Goal: Find specific page/section: Find specific page/section

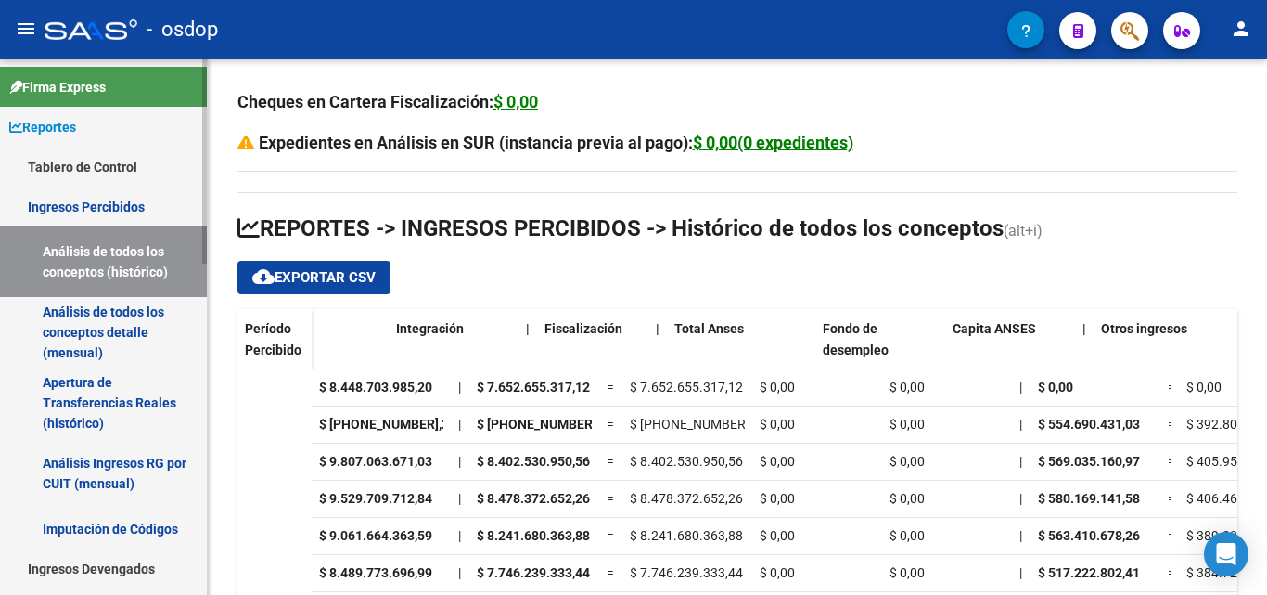
scroll to position [0, 1625]
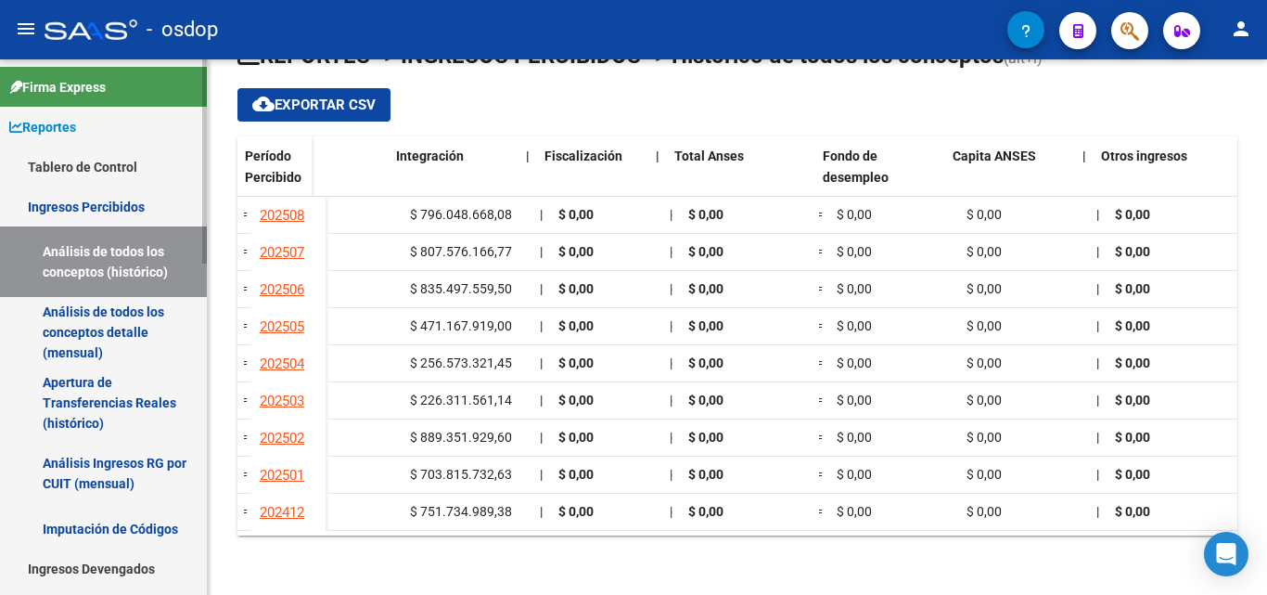
click at [100, 205] on link "Ingresos Percibidos" at bounding box center [103, 206] width 207 height 40
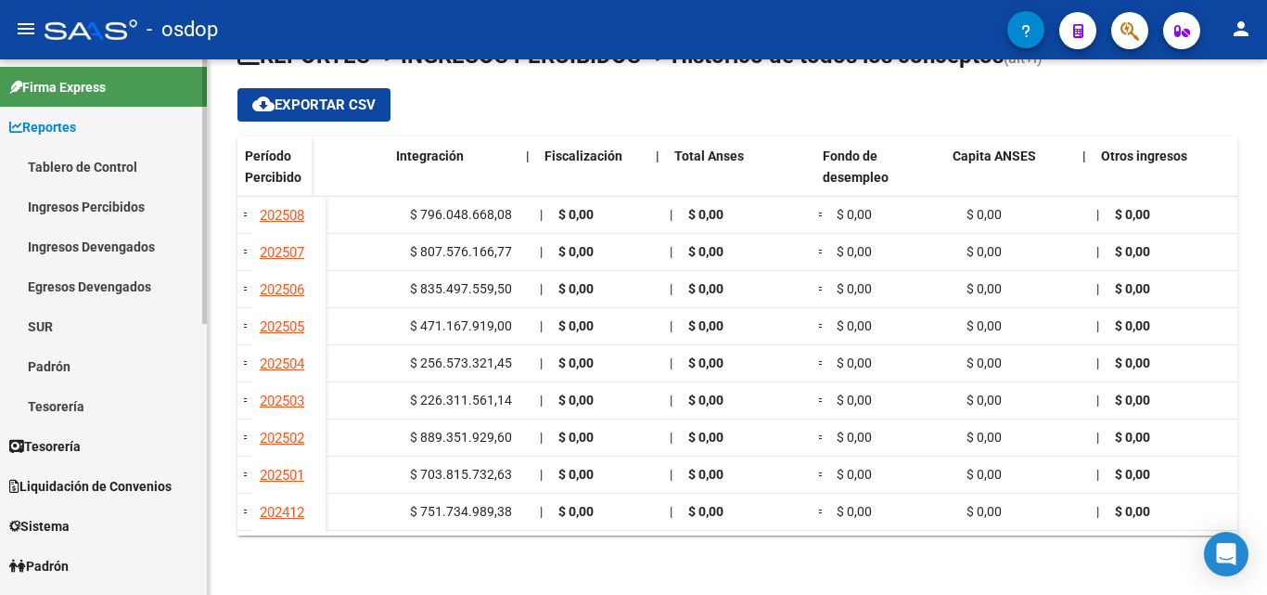
click at [101, 207] on link "Ingresos Percibidos" at bounding box center [103, 206] width 207 height 40
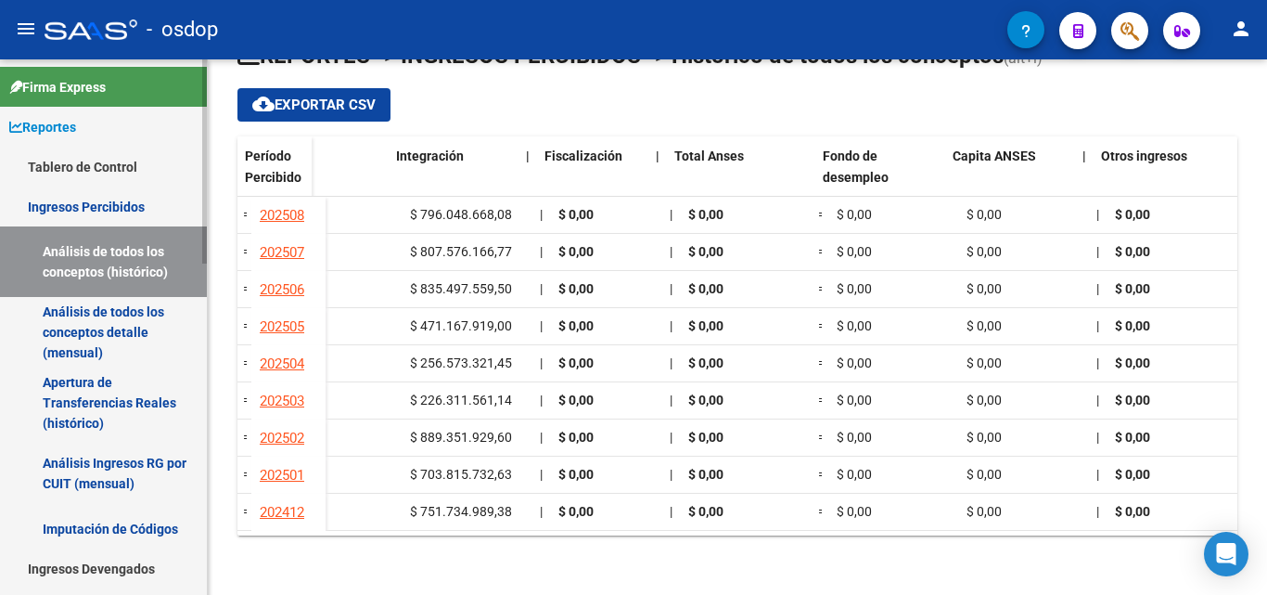
click at [109, 256] on link "Análisis de todos los conceptos (histórico)" at bounding box center [103, 261] width 207 height 71
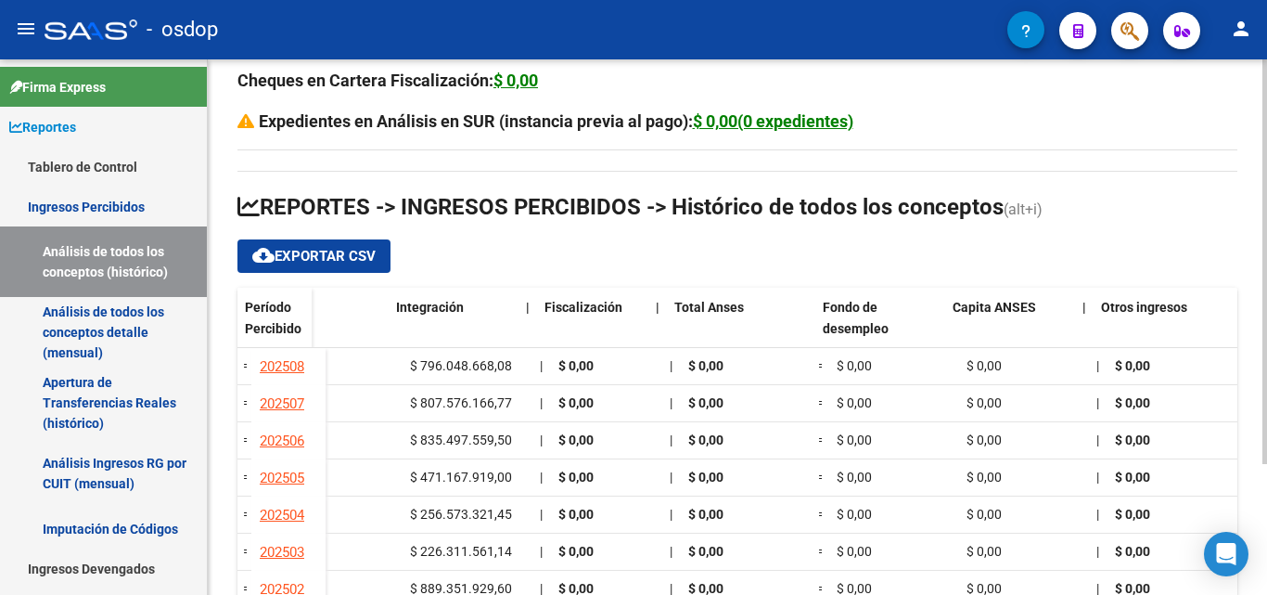
scroll to position [0, 0]
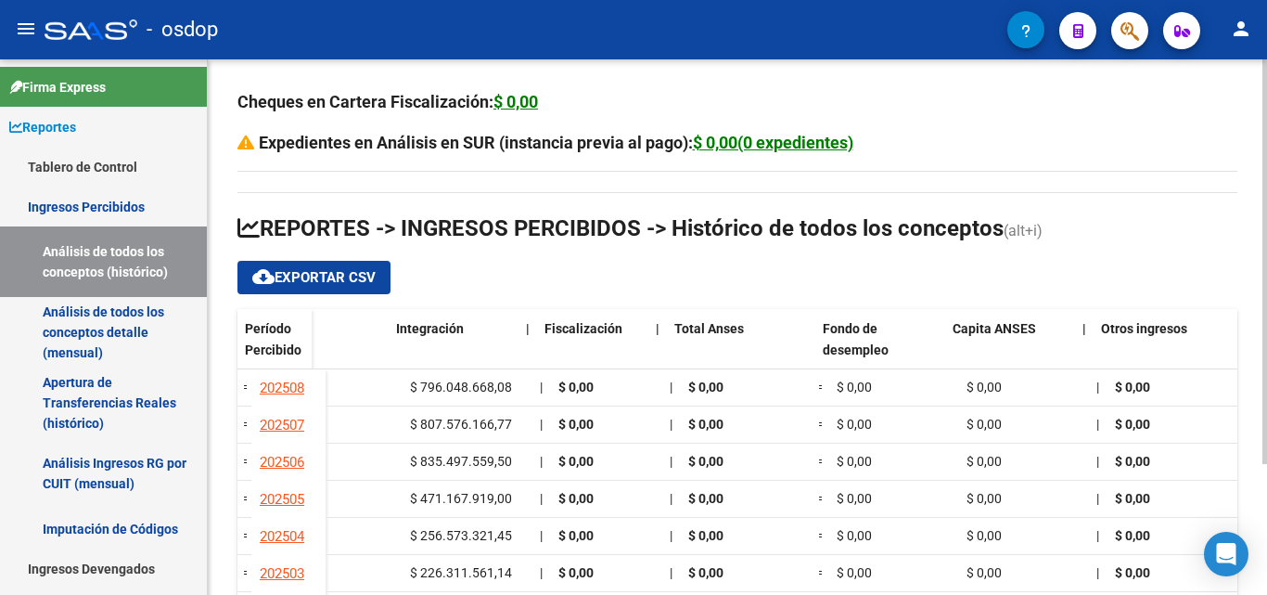
click at [1266, 43] on div "menu - osdop person Firma Express Reportes Tablero de Control Ingresos Percibid…" at bounding box center [633, 297] width 1267 height 595
click at [122, 208] on link "Ingresos Percibidos" at bounding box center [103, 206] width 207 height 40
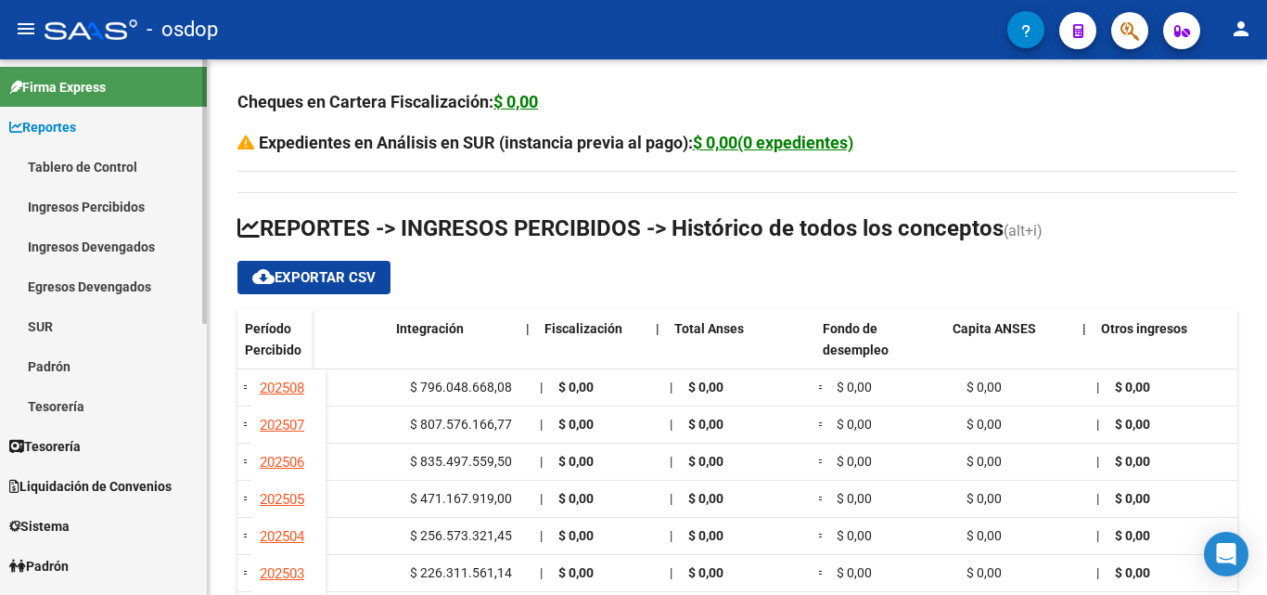
click at [122, 205] on link "Ingresos Percibidos" at bounding box center [103, 206] width 207 height 40
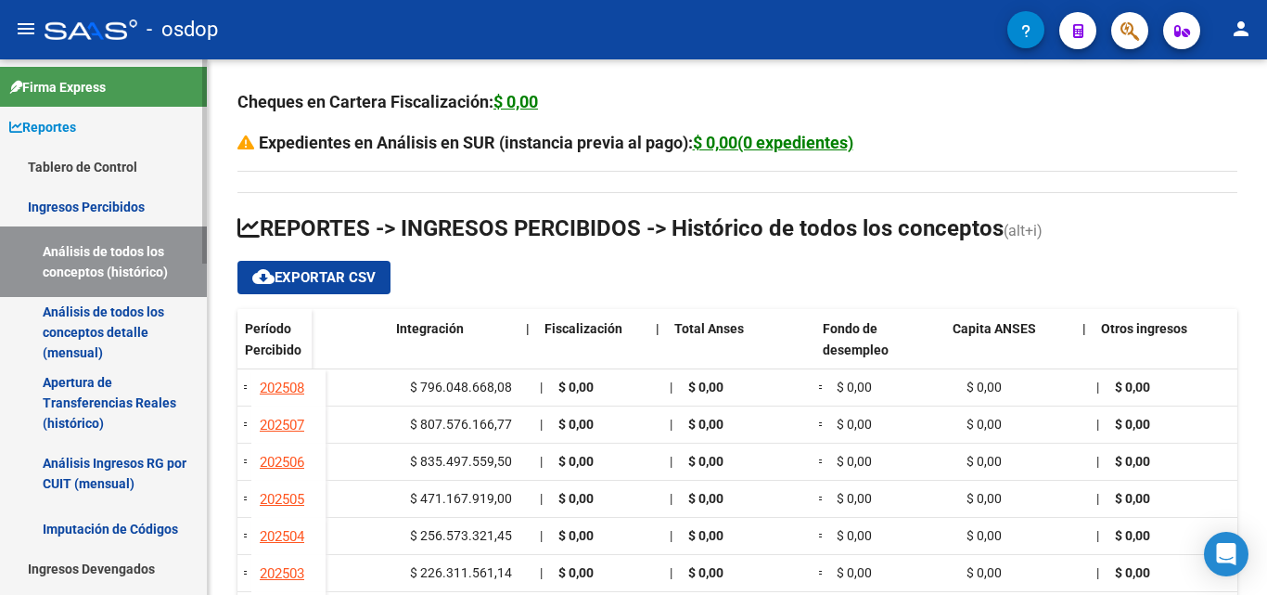
click at [115, 277] on link "Análisis de todos los conceptos (histórico)" at bounding box center [103, 261] width 207 height 71
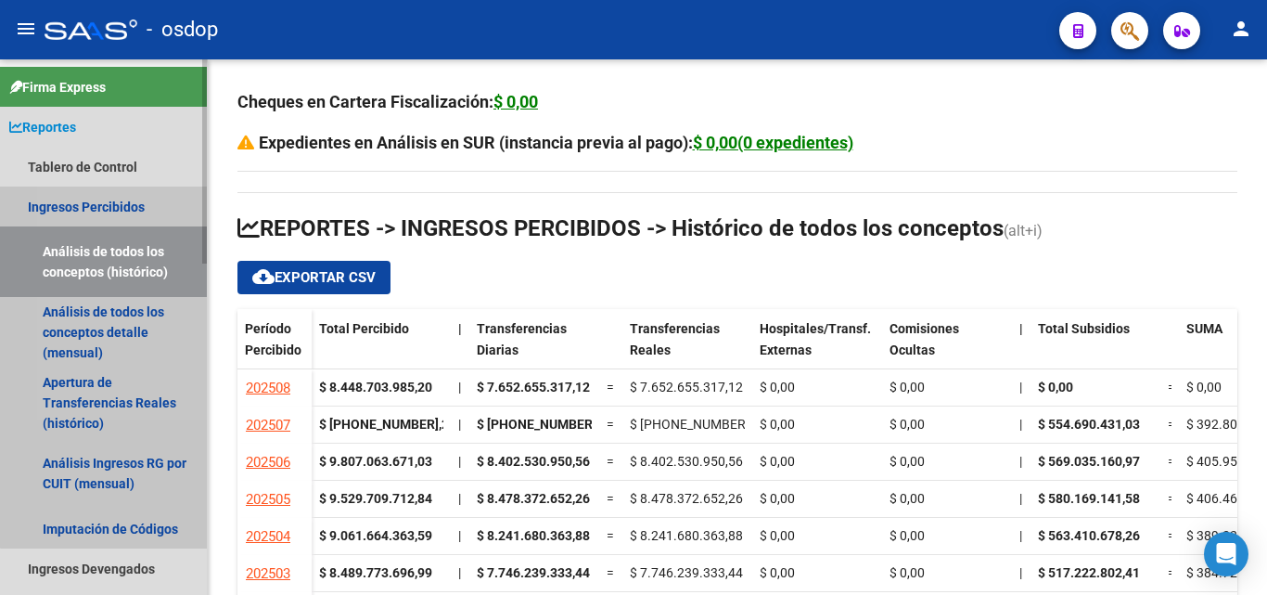
click at [111, 258] on link "Análisis de todos los conceptos (histórico)" at bounding box center [103, 261] width 207 height 71
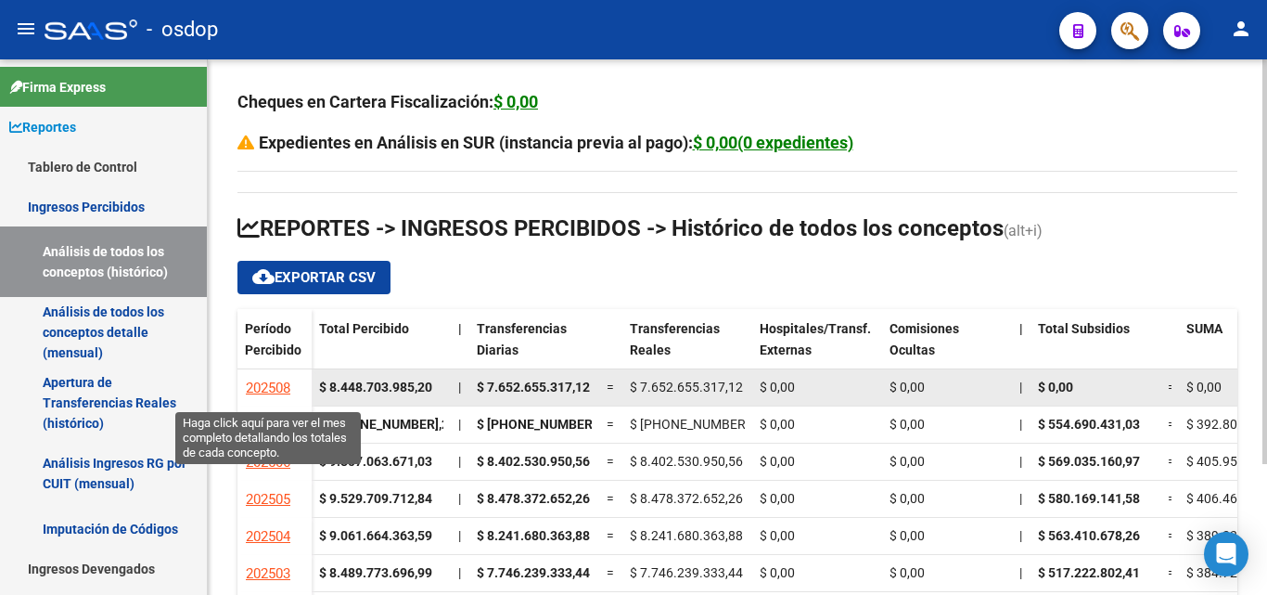
click at [277, 385] on span "202508" at bounding box center [268, 387] width 45 height 17
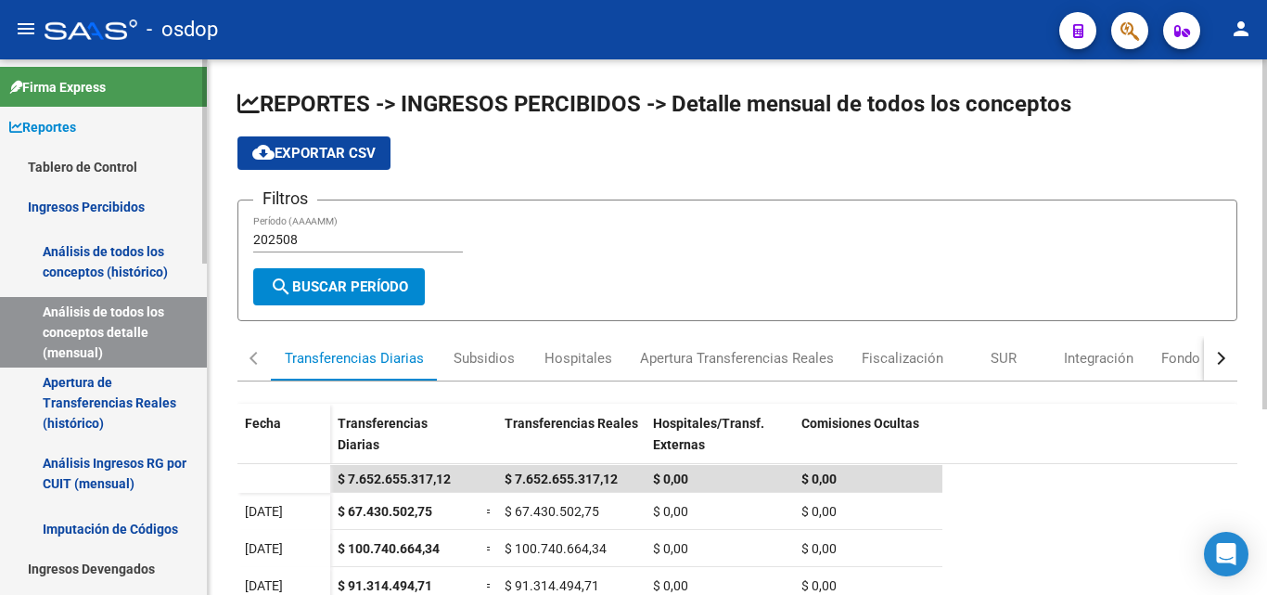
click at [91, 253] on link "Análisis de todos los conceptos (histórico)" at bounding box center [103, 261] width 207 height 71
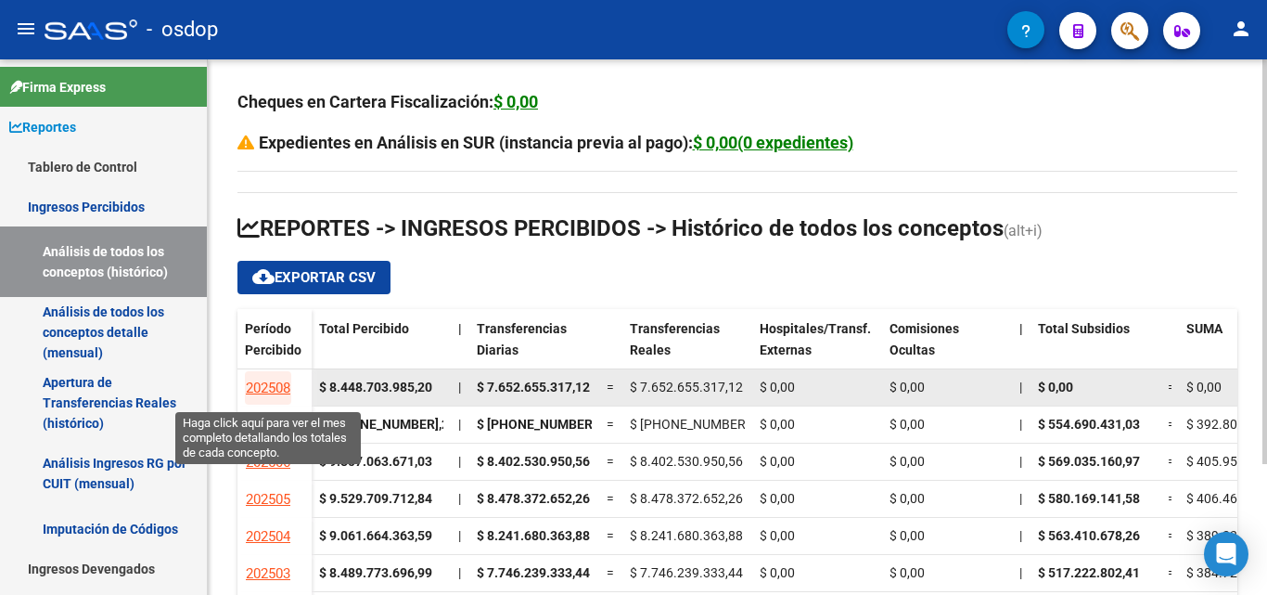
click at [280, 388] on span "202508" at bounding box center [268, 387] width 45 height 17
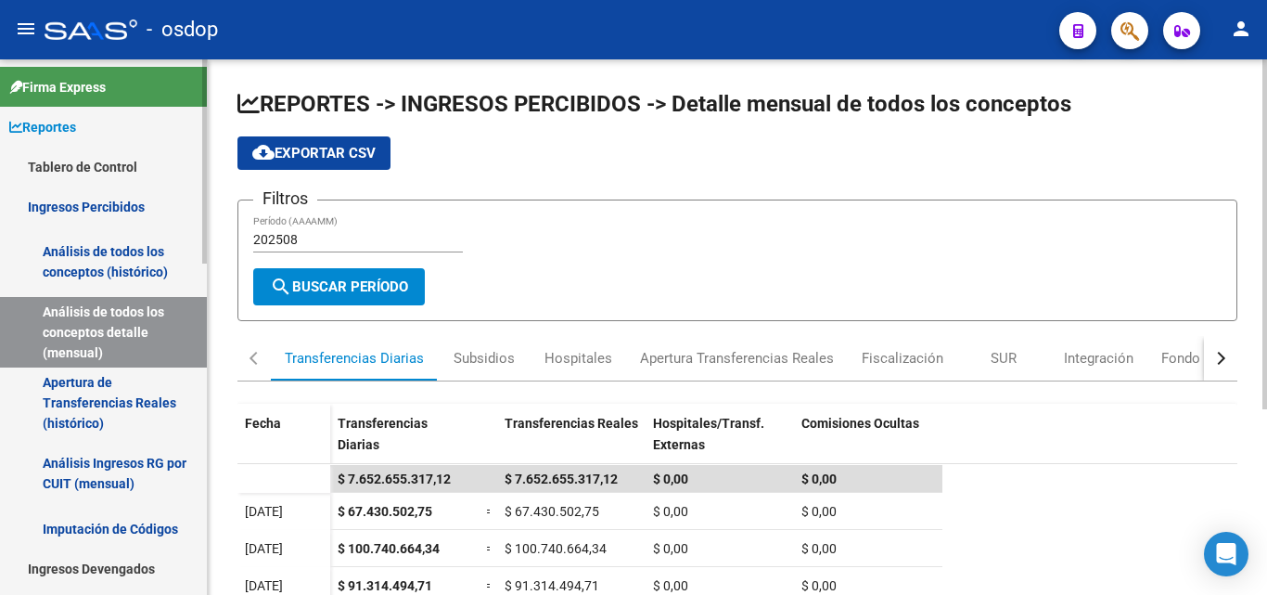
click at [120, 250] on link "Análisis de todos los conceptos (histórico)" at bounding box center [103, 261] width 207 height 71
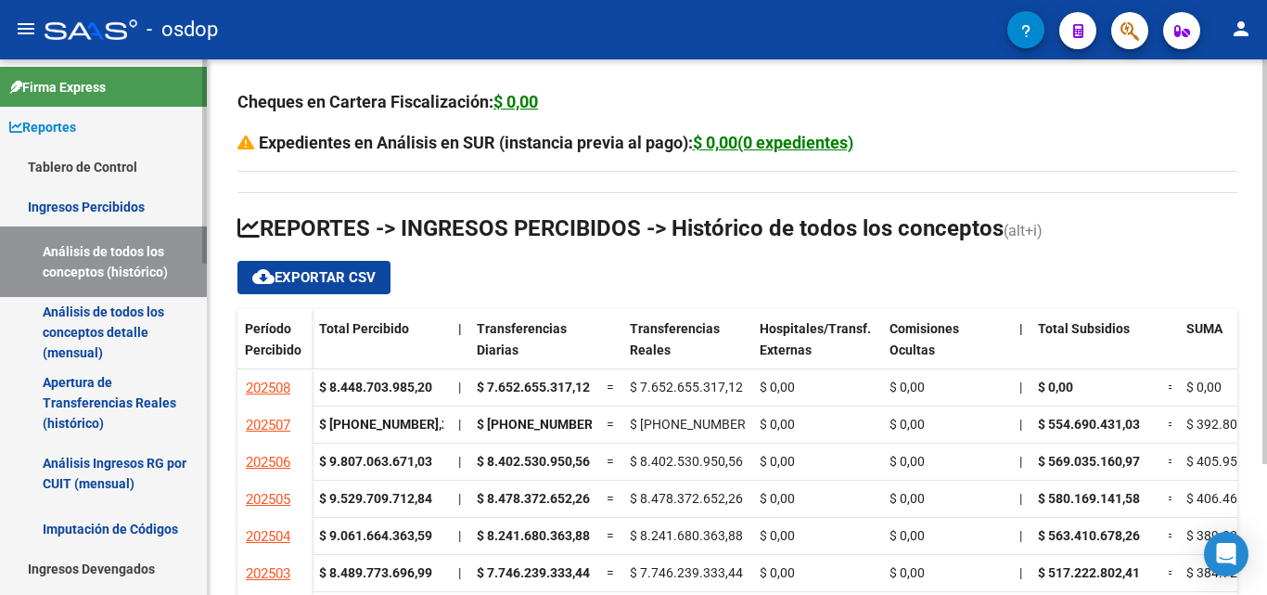
click at [66, 201] on link "Ingresos Percibidos" at bounding box center [103, 206] width 207 height 40
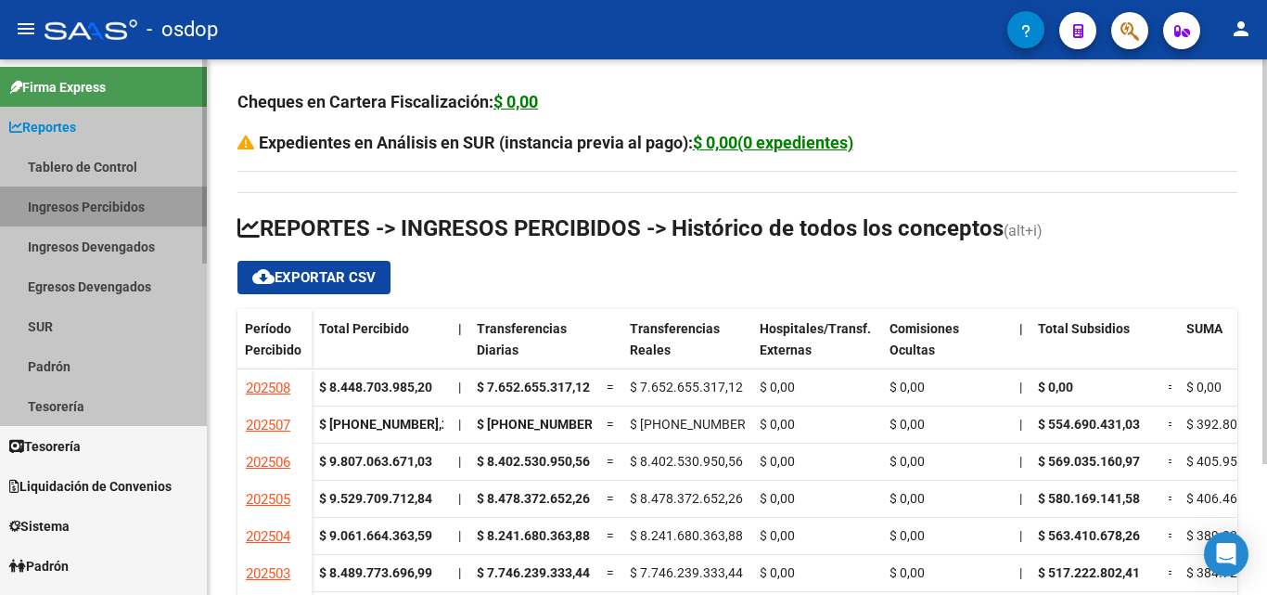
click at [66, 201] on link "Ingresos Percibidos" at bounding box center [103, 206] width 207 height 40
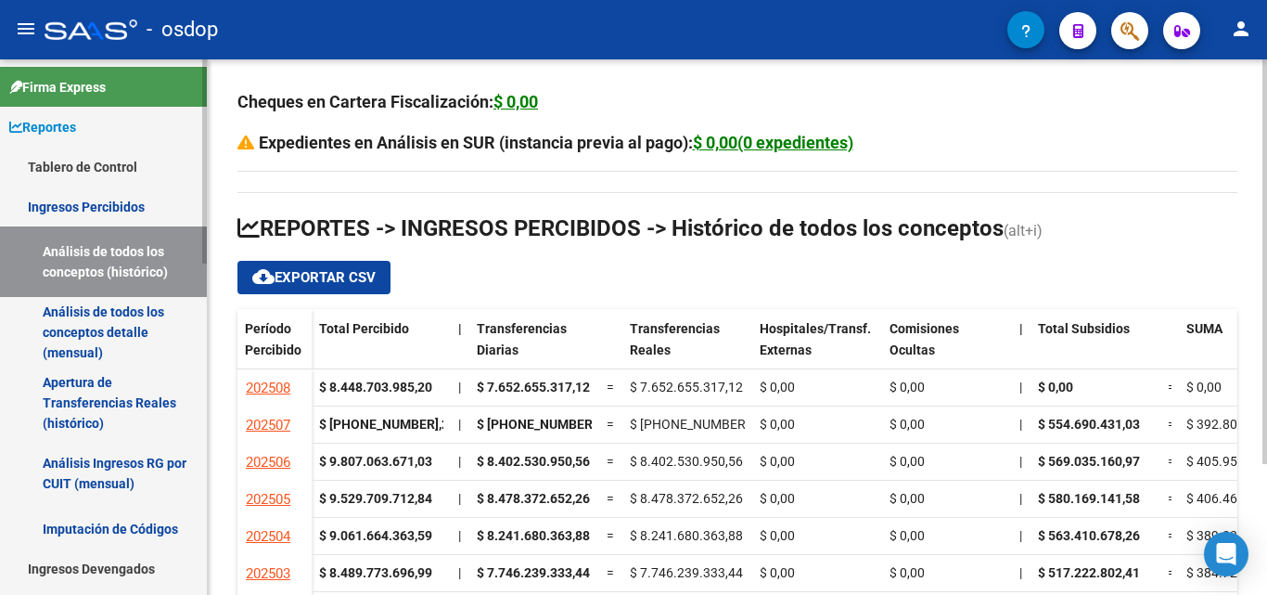
click at [66, 201] on link "Ingresos Percibidos" at bounding box center [103, 206] width 207 height 40
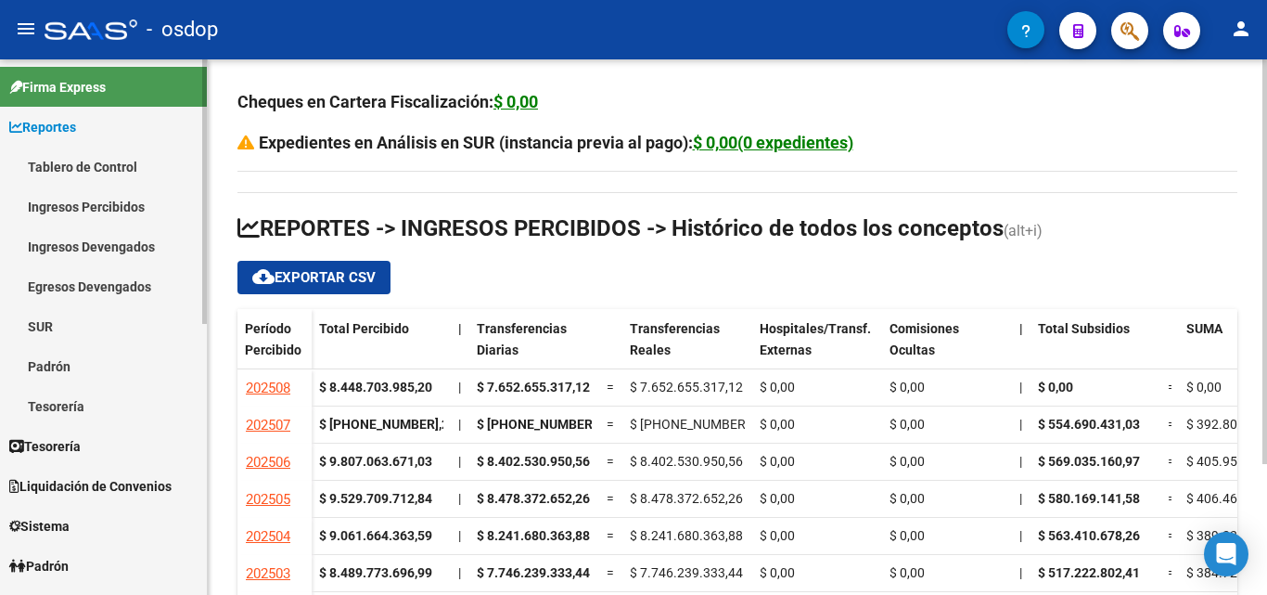
click at [102, 208] on link "Ingresos Percibidos" at bounding box center [103, 206] width 207 height 40
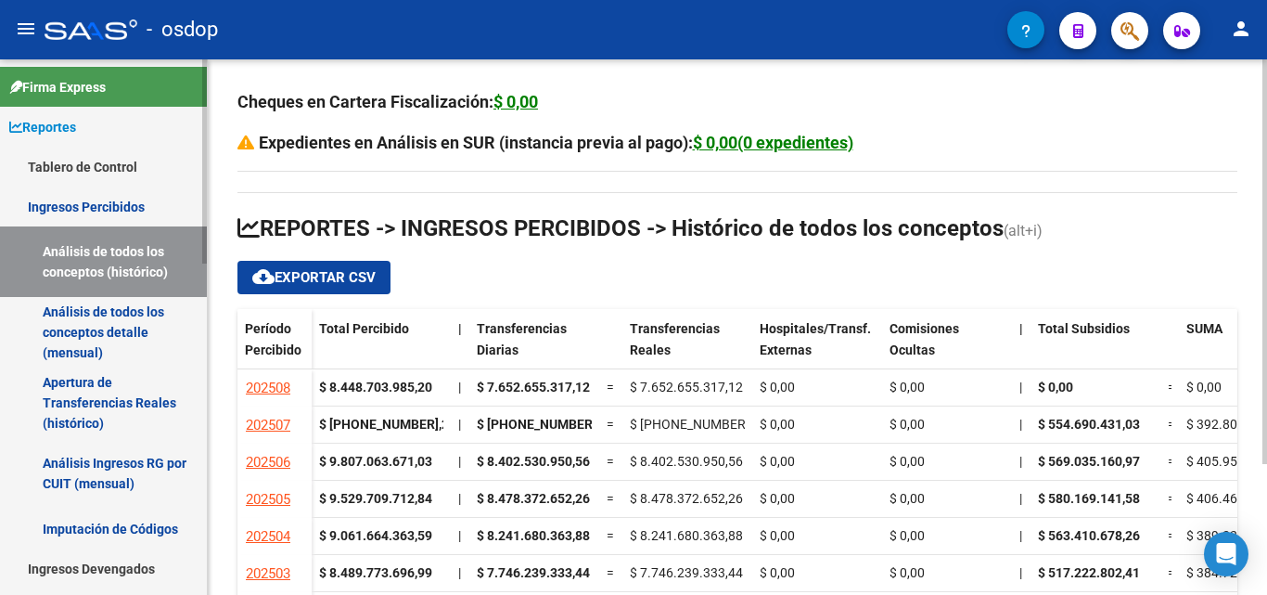
click at [111, 253] on link "Análisis de todos los conceptos (histórico)" at bounding box center [103, 261] width 207 height 71
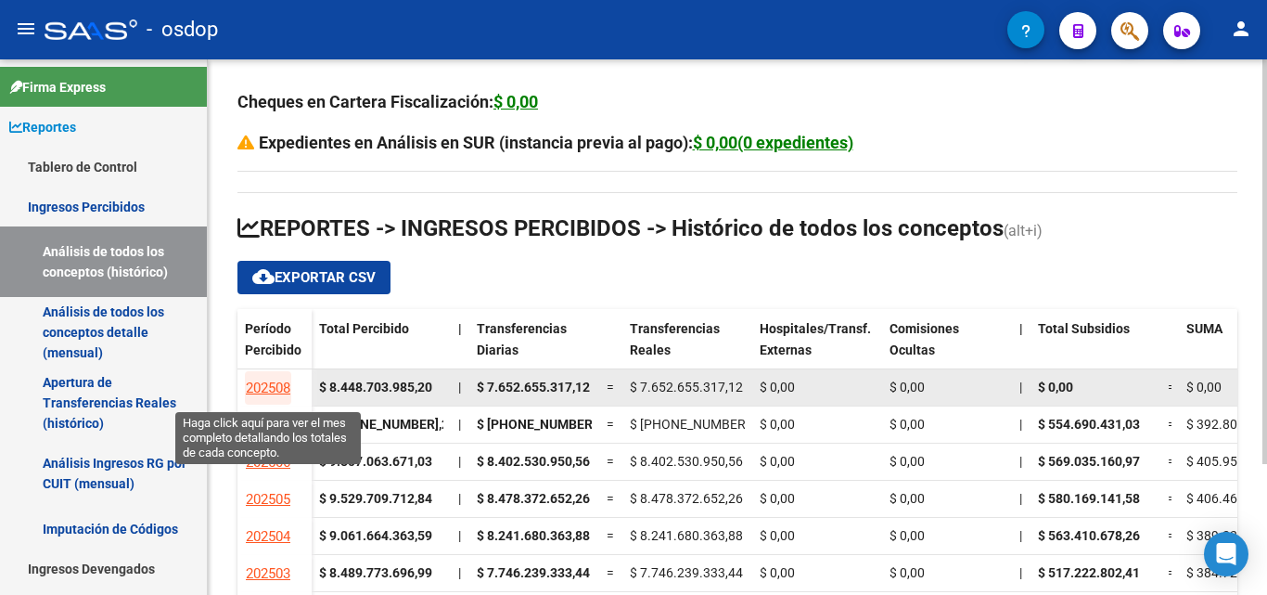
click at [258, 390] on span "202508" at bounding box center [268, 387] width 45 height 17
